Goal: Transaction & Acquisition: Purchase product/service

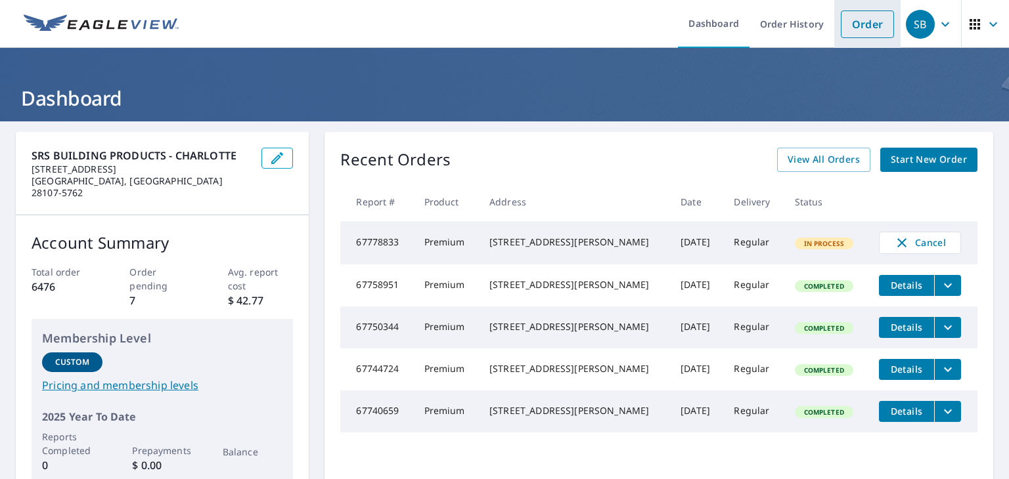
click at [856, 28] on link "Order" at bounding box center [867, 25] width 53 height 28
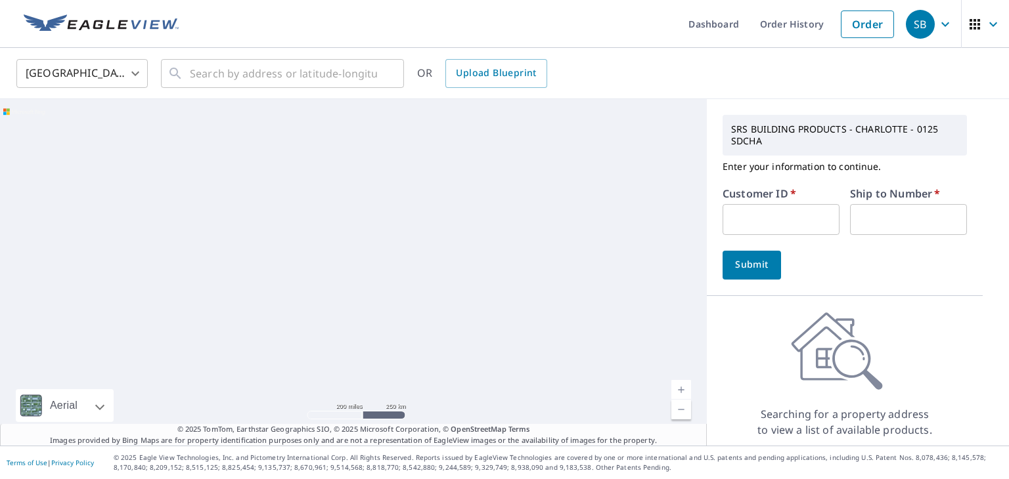
click at [774, 219] on input "text" at bounding box center [780, 219] width 117 height 31
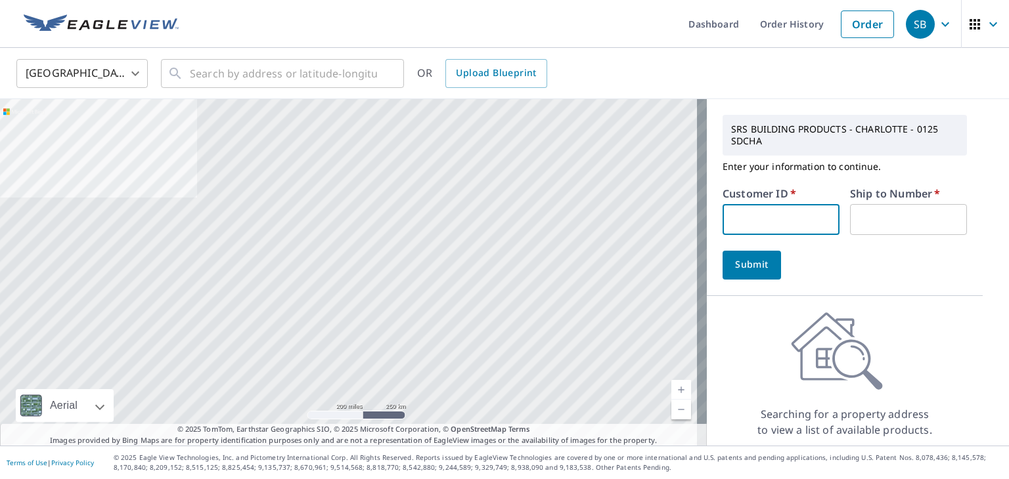
type input "sdcha"
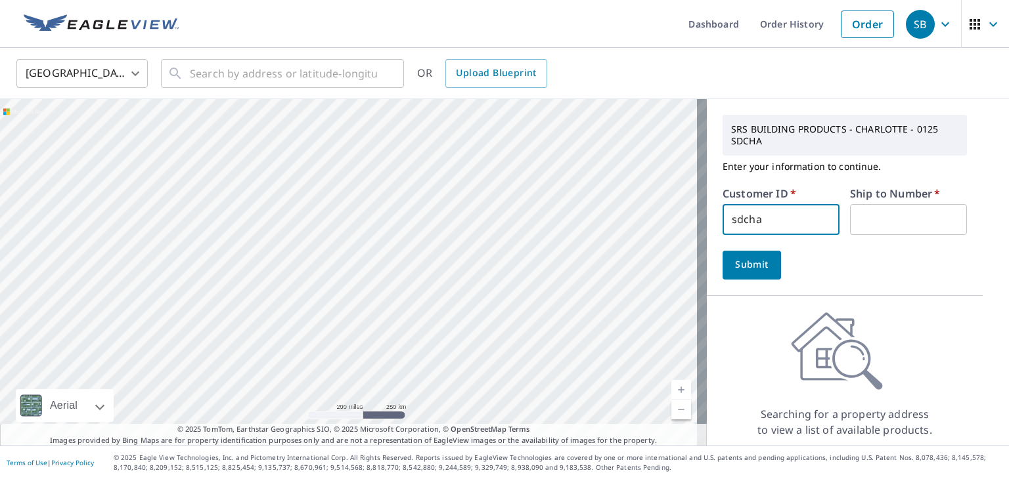
click at [902, 196] on label "Ship to Number   *" at bounding box center [895, 193] width 90 height 11
click at [901, 219] on input "text" at bounding box center [908, 219] width 117 height 31
type input "1"
click at [746, 271] on span "Submit" at bounding box center [751, 265] width 37 height 16
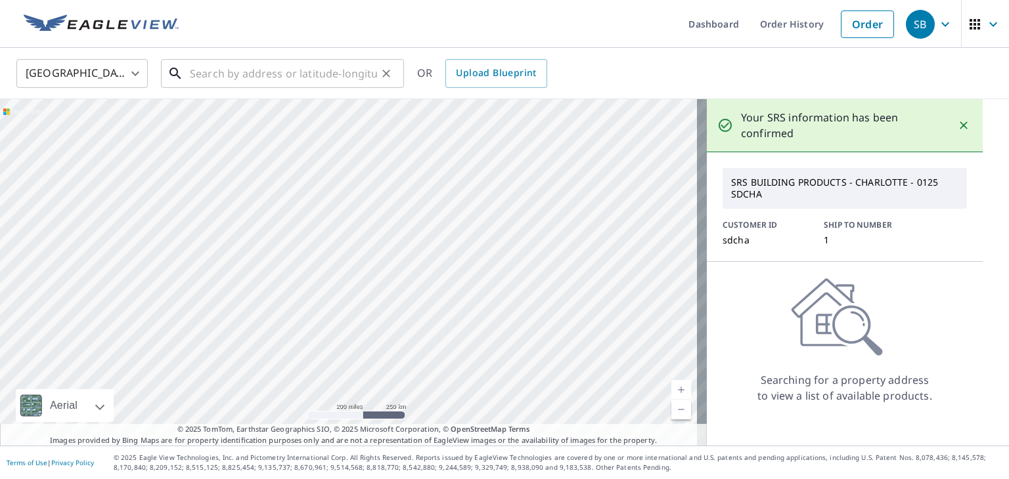
click at [282, 74] on input "text" at bounding box center [283, 73] width 187 height 37
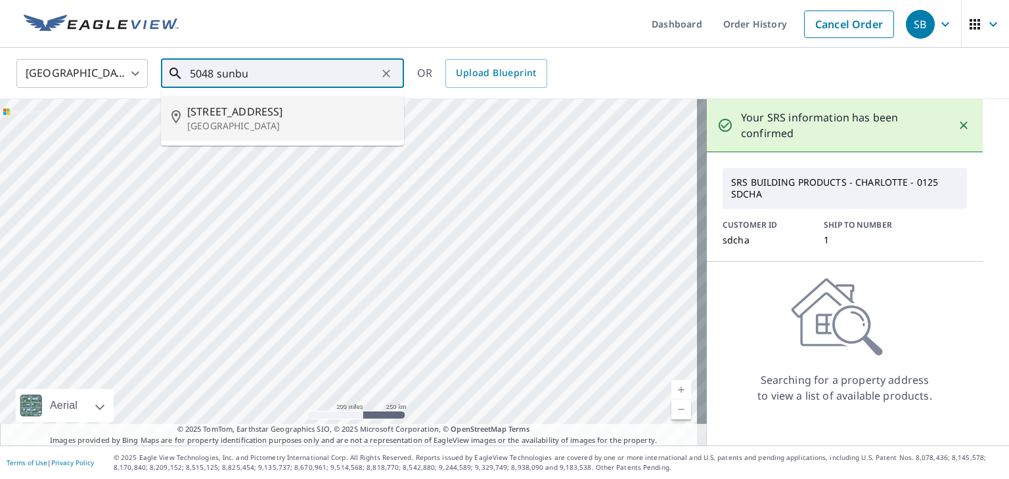
click at [271, 118] on span "[STREET_ADDRESS]" at bounding box center [290, 112] width 206 height 16
type input "[STREET_ADDRESS]"
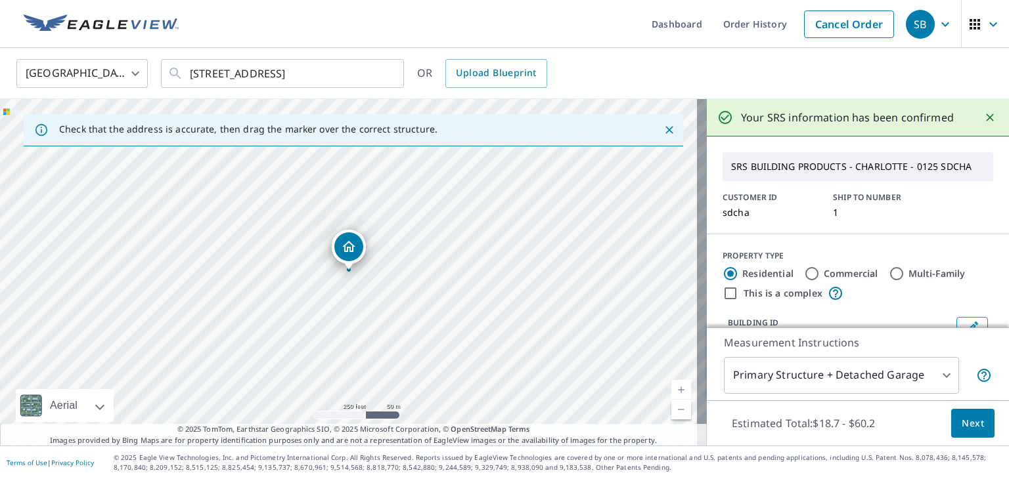
click at [972, 435] on button "Next" at bounding box center [972, 424] width 43 height 30
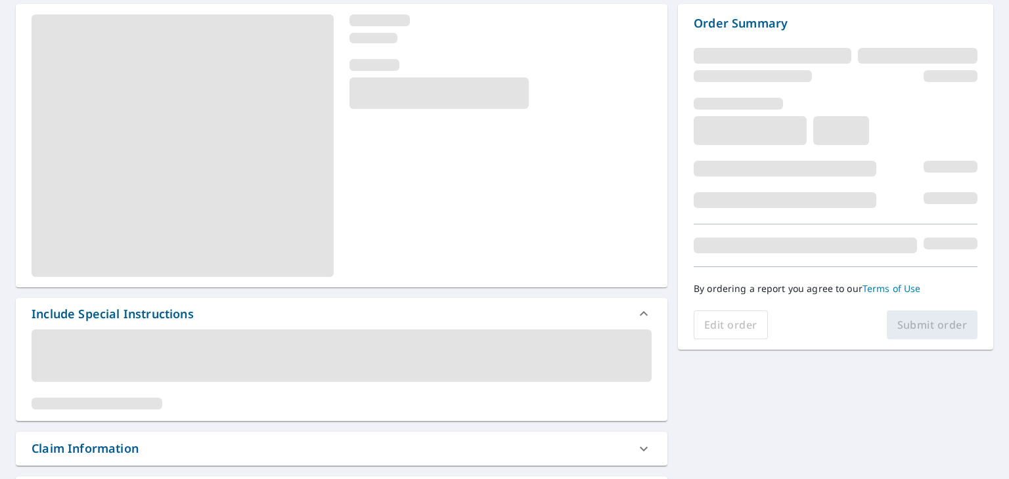
scroll to position [131, 0]
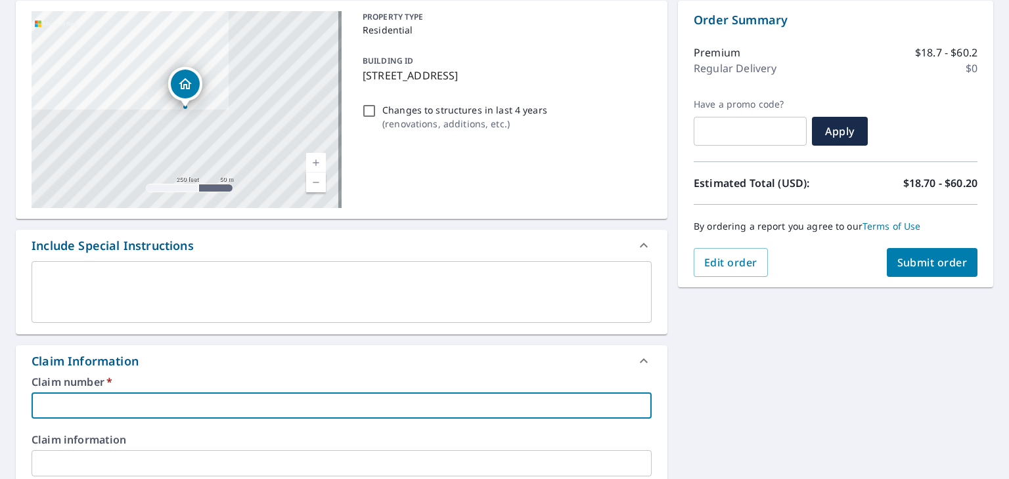
click at [85, 401] on input "text" at bounding box center [342, 406] width 620 height 26
type input "HARRISBURG ROOFING"
checkbox input "true"
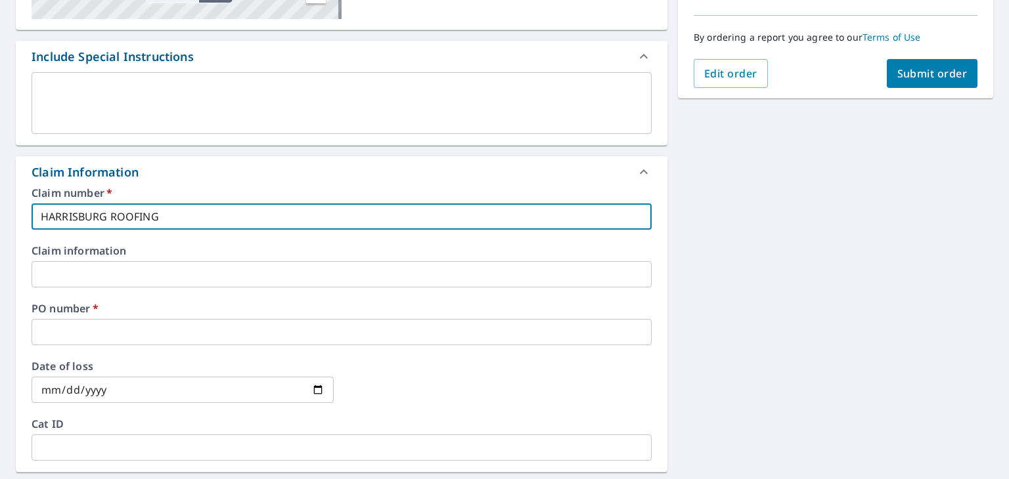
scroll to position [328, 0]
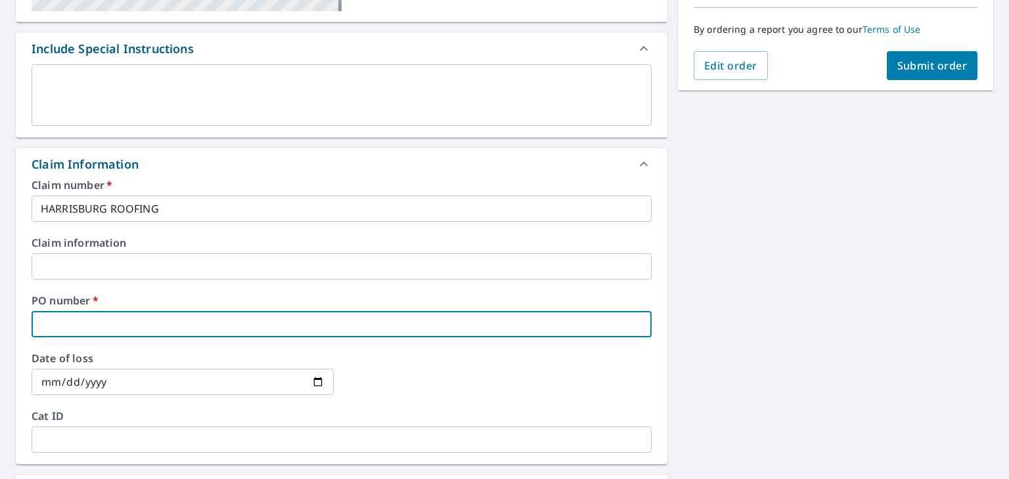
click at [144, 324] on input "text" at bounding box center [342, 324] width 620 height 26
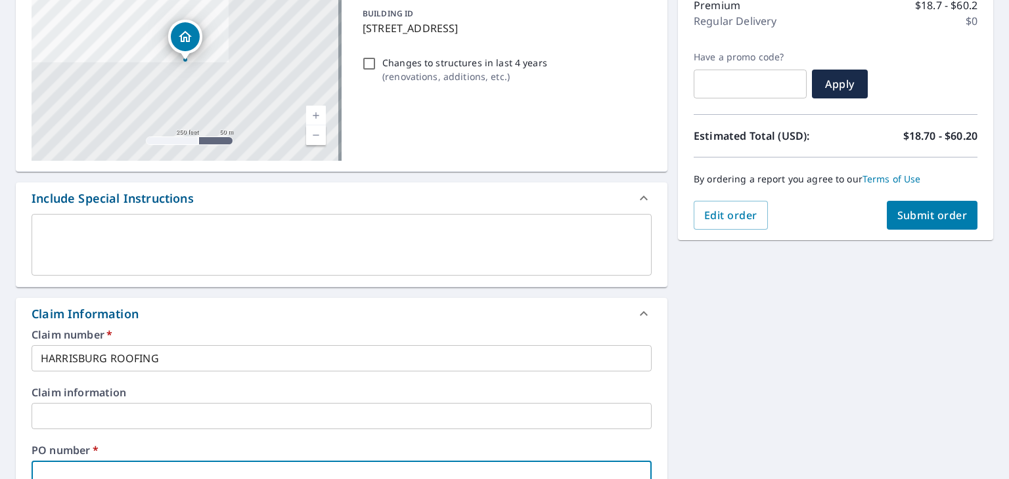
scroll to position [0, 0]
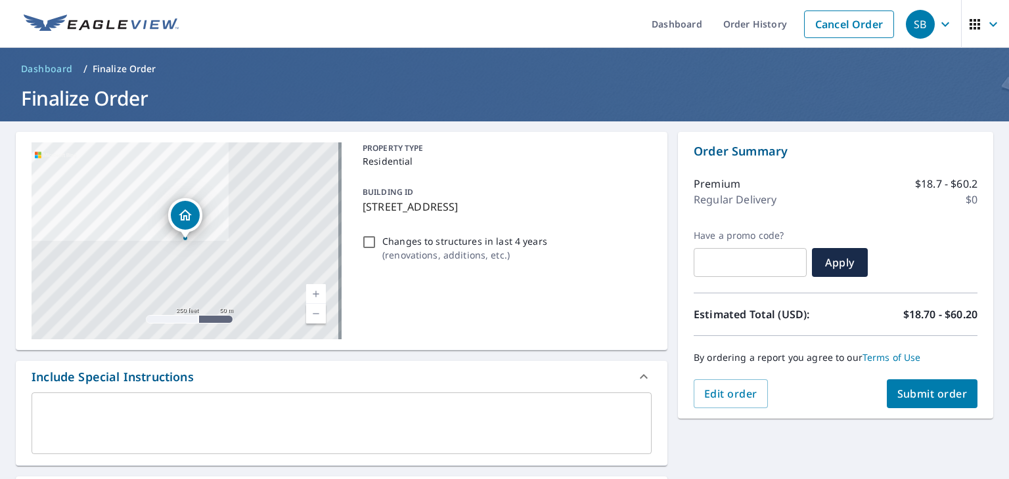
type input "4"
checkbox input "true"
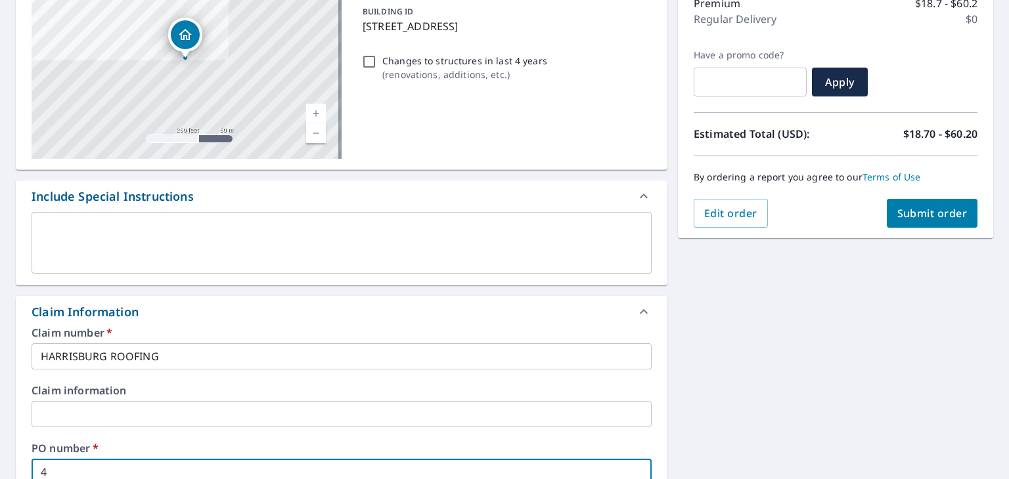
checkbox input "true"
type input "5"
checkbox input "true"
type input "50"
checkbox input "true"
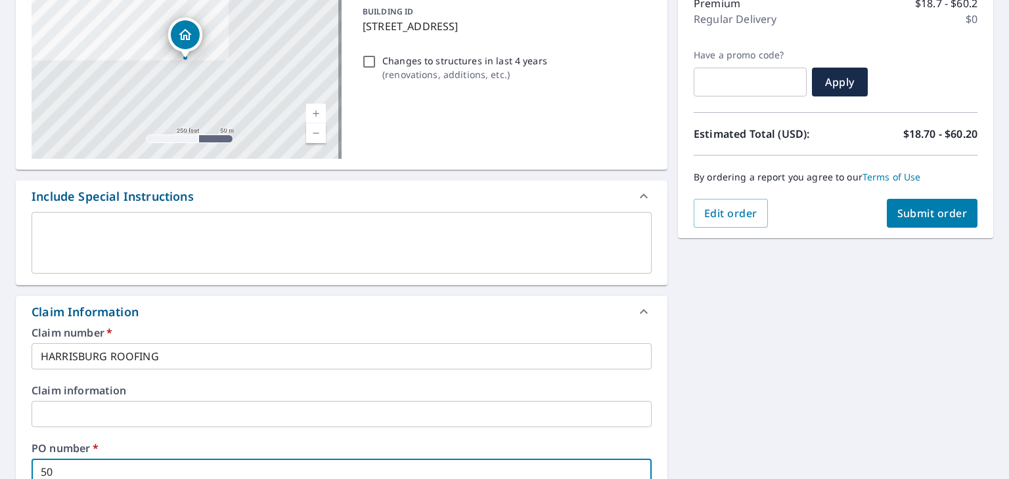
type input "504"
checkbox input "true"
type input "5048"
checkbox input "true"
type input "5048"
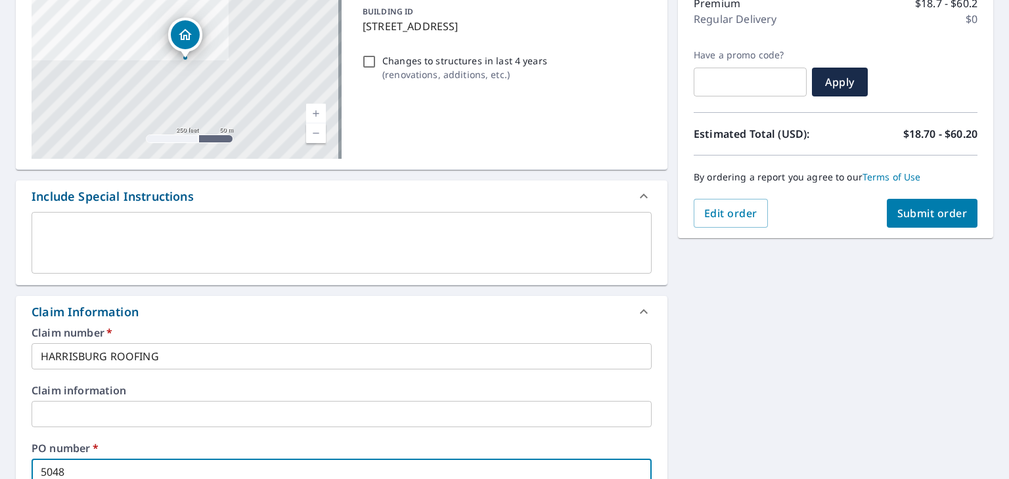
checkbox input "true"
type input "5048 s"
checkbox input "true"
type input "5048 su"
checkbox input "true"
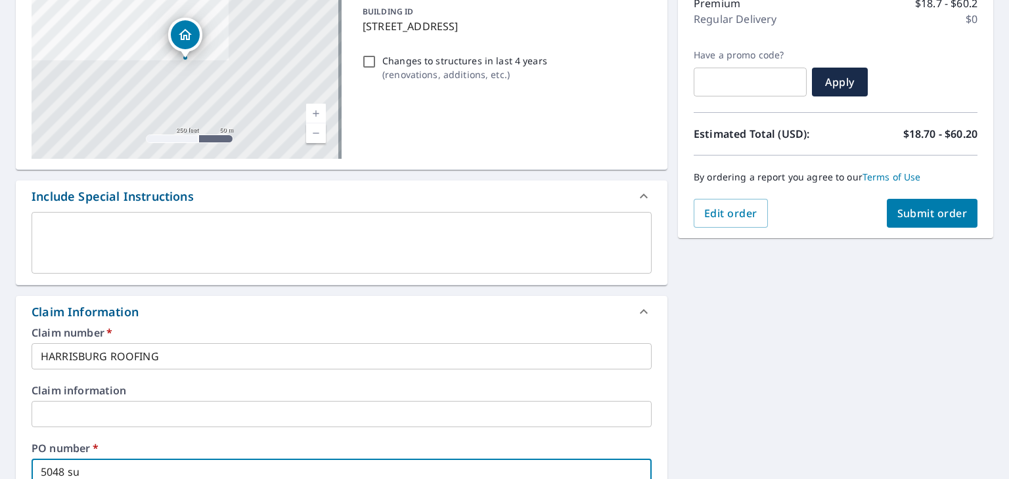
type input "5048 sun"
checkbox input "true"
type input "5048 sunb"
checkbox input "true"
type input "5048 sunbu"
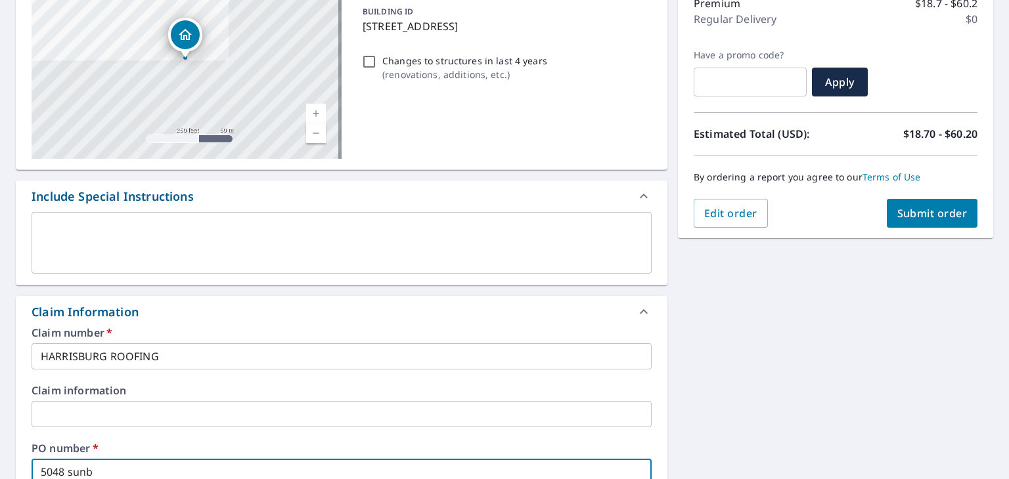
checkbox input "true"
type input "5048 sunbur"
checkbox input "true"
type input "5048 sunburs"
checkbox input "true"
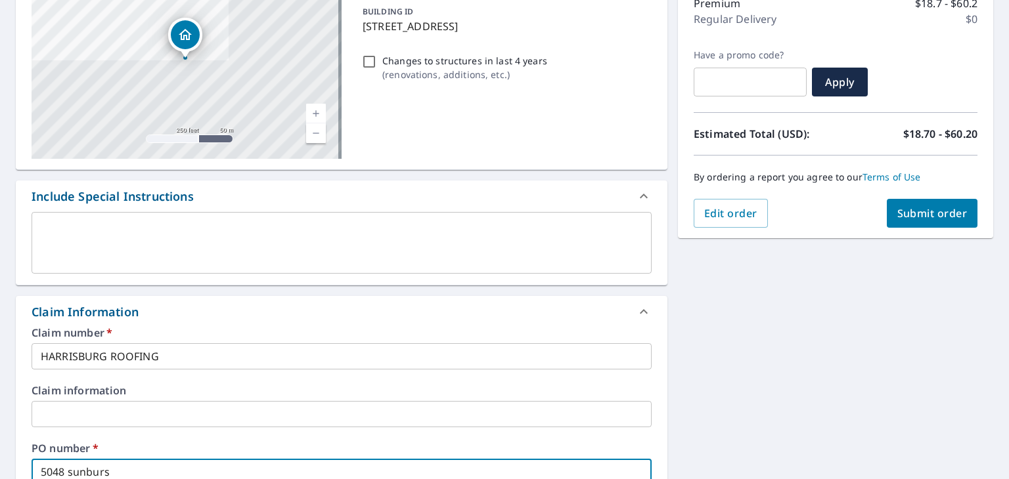
type input "5048 sunburst"
checkbox input "true"
type input "5048 sunburst"
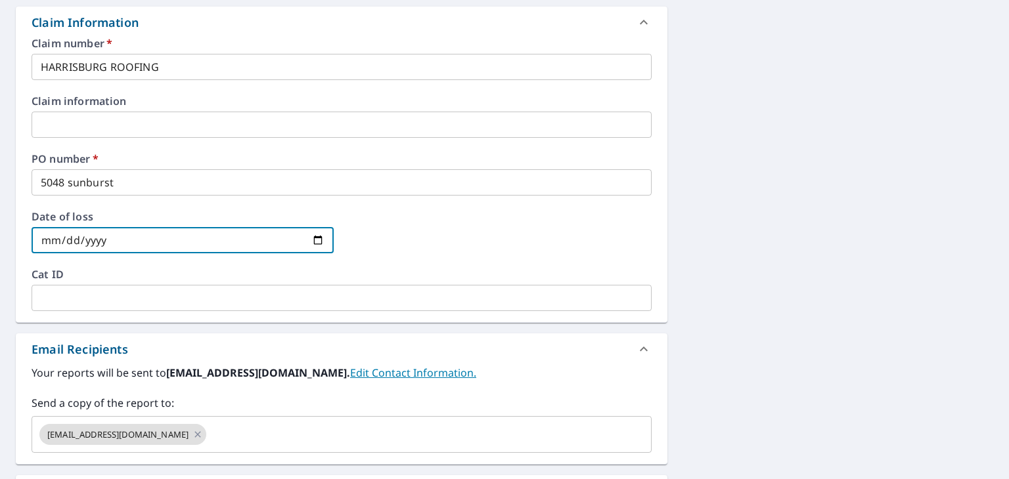
scroll to position [601, 0]
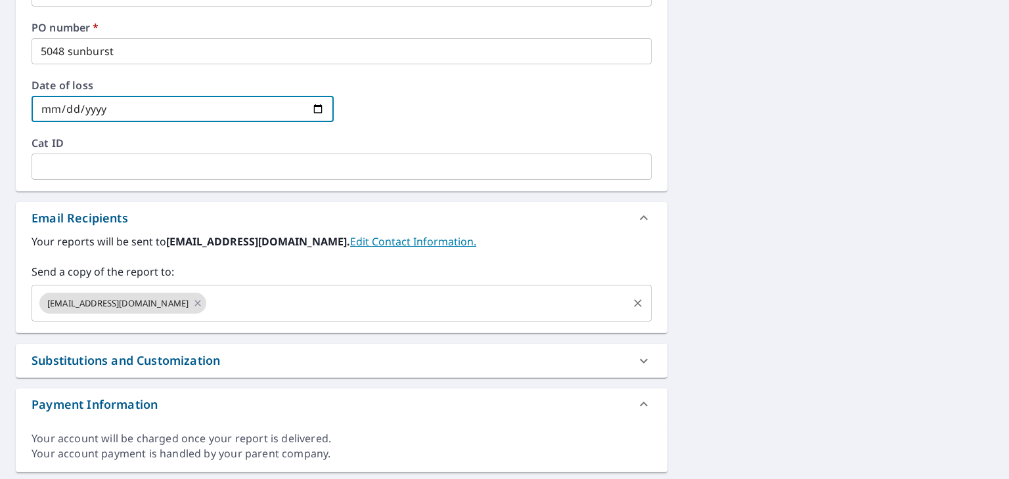
click at [355, 297] on input "text" at bounding box center [417, 303] width 418 height 25
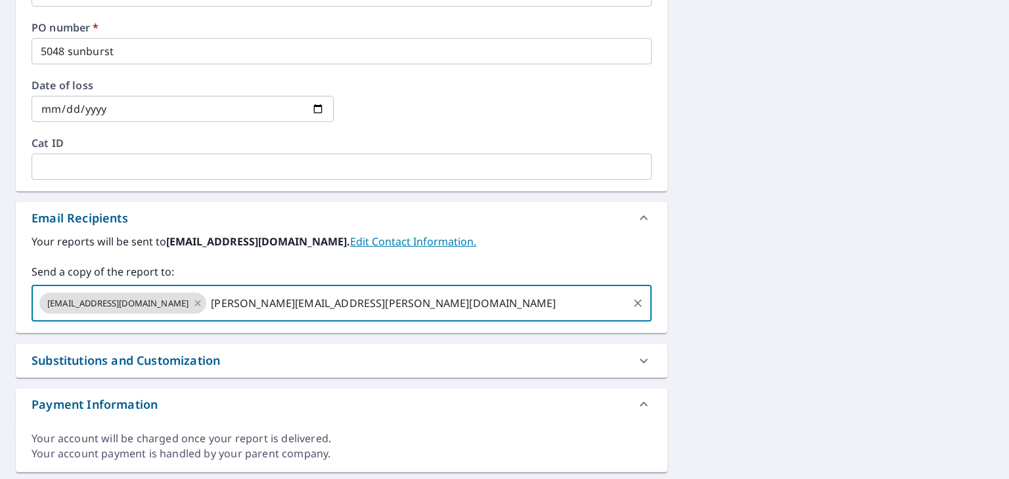
type input "[PERSON_NAME][EMAIL_ADDRESS][PERSON_NAME][DOMAIN_NAME]"
click at [487, 303] on input "[PERSON_NAME][EMAIL_ADDRESS][PERSON_NAME][DOMAIN_NAME]" at bounding box center [417, 303] width 418 height 25
click at [389, 298] on input "[PERSON_NAME][EMAIL_ADDRESS][PERSON_NAME][DOMAIN_NAME]" at bounding box center [417, 303] width 418 height 25
click at [481, 300] on input "[PERSON_NAME][EMAIL_ADDRESS][PERSON_NAME][DOMAIN_NAME]" at bounding box center [417, 303] width 418 height 25
click at [741, 267] on div "[STREET_ADDRESS] A standard road map Aerial A detailed look from above Labels L…" at bounding box center [504, 1] width 1009 height 963
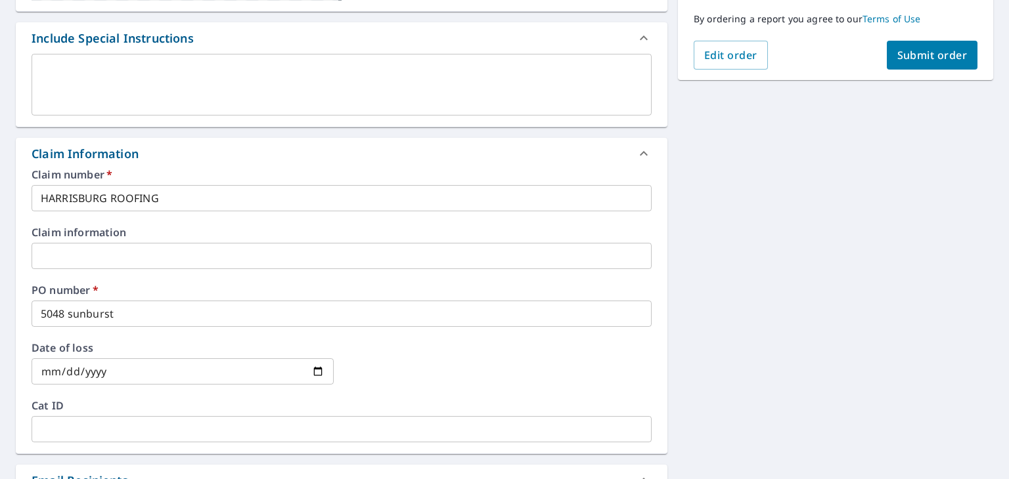
scroll to position [208, 0]
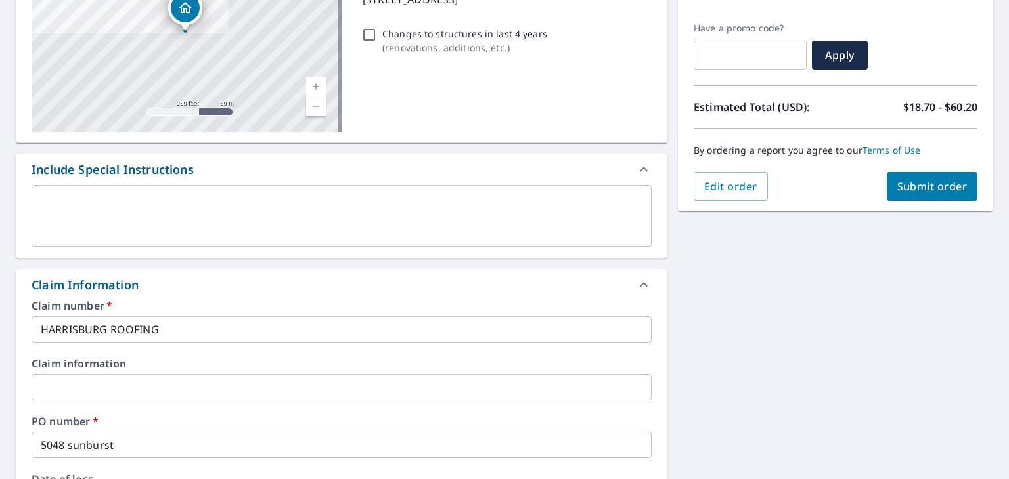
click at [911, 194] on button "Submit order" at bounding box center [931, 186] width 91 height 29
checkbox input "true"
